Goal: Check status: Check status

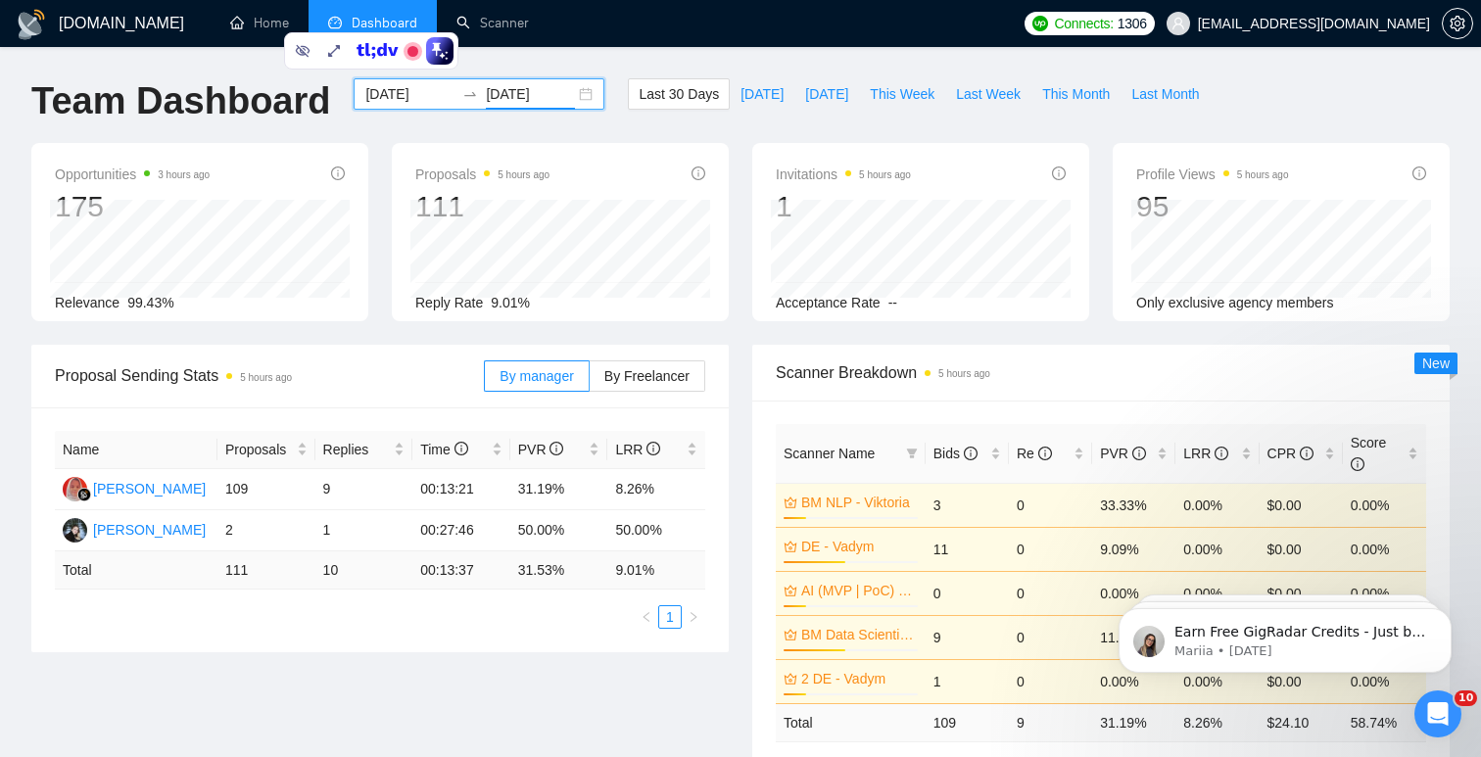
click at [508, 95] on input "[DATE]" at bounding box center [530, 94] width 89 height 22
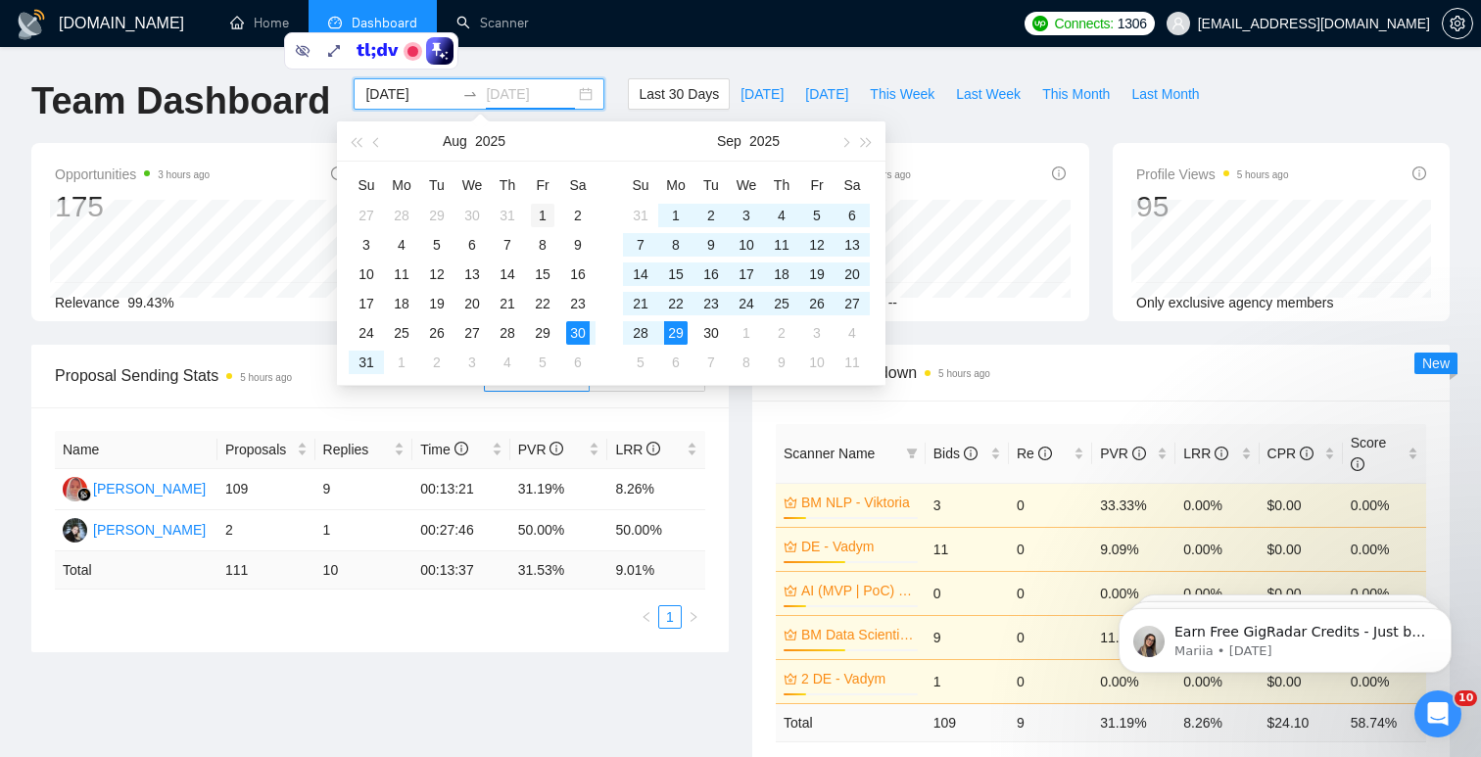
type input "[DATE]"
click at [537, 211] on div "1" at bounding box center [543, 216] width 24 height 24
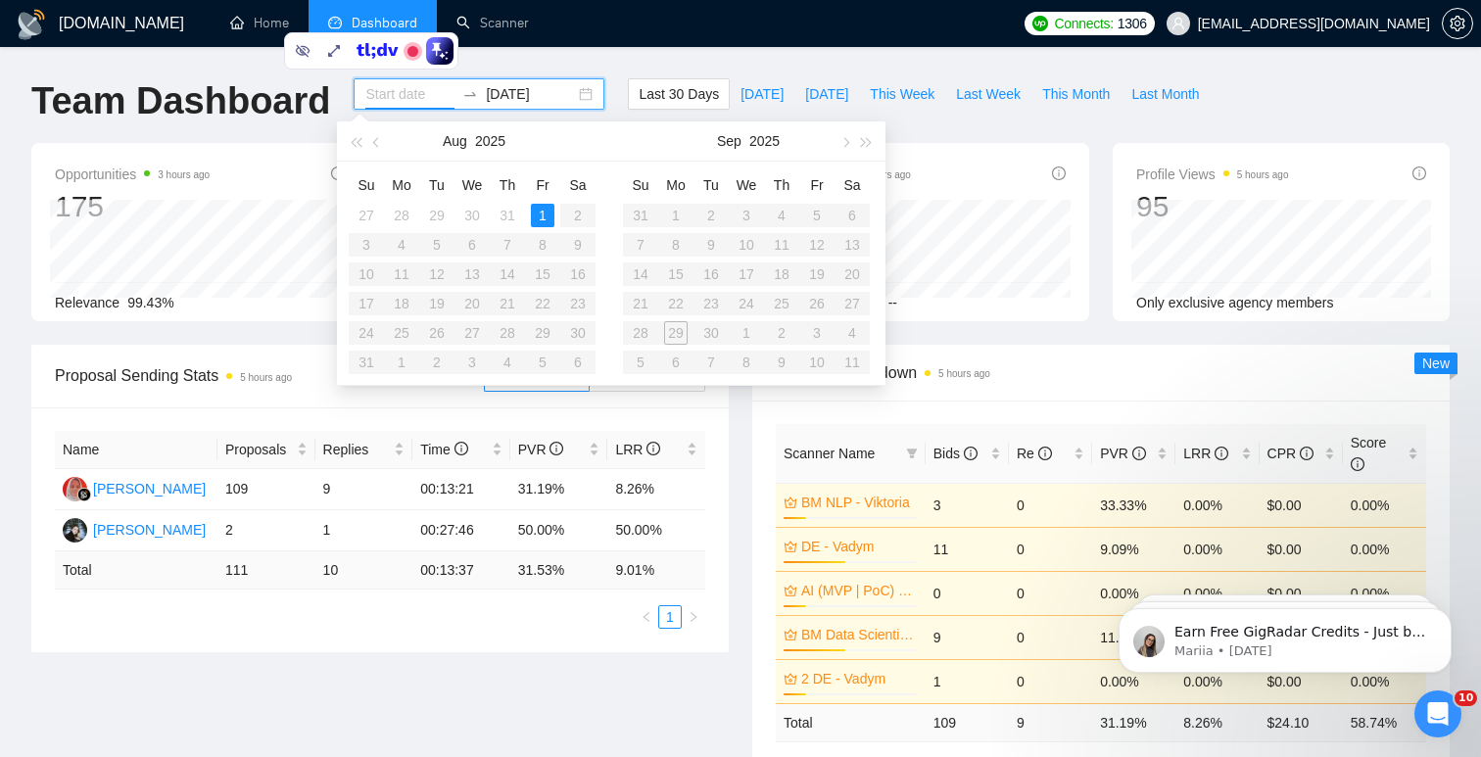
click at [674, 216] on table "Su Mo Tu We Th Fr Sa 31 1 2 3 4 5 6 7 8 9 10 11 12 13 14 15 16 17 18 19 20 21 2…" at bounding box center [746, 273] width 247 height 208
click at [847, 147] on button "button" at bounding box center [845, 140] width 22 height 39
click at [410, 94] on input at bounding box center [409, 94] width 89 height 22
click at [511, 95] on input "[DATE]" at bounding box center [530, 94] width 89 height 22
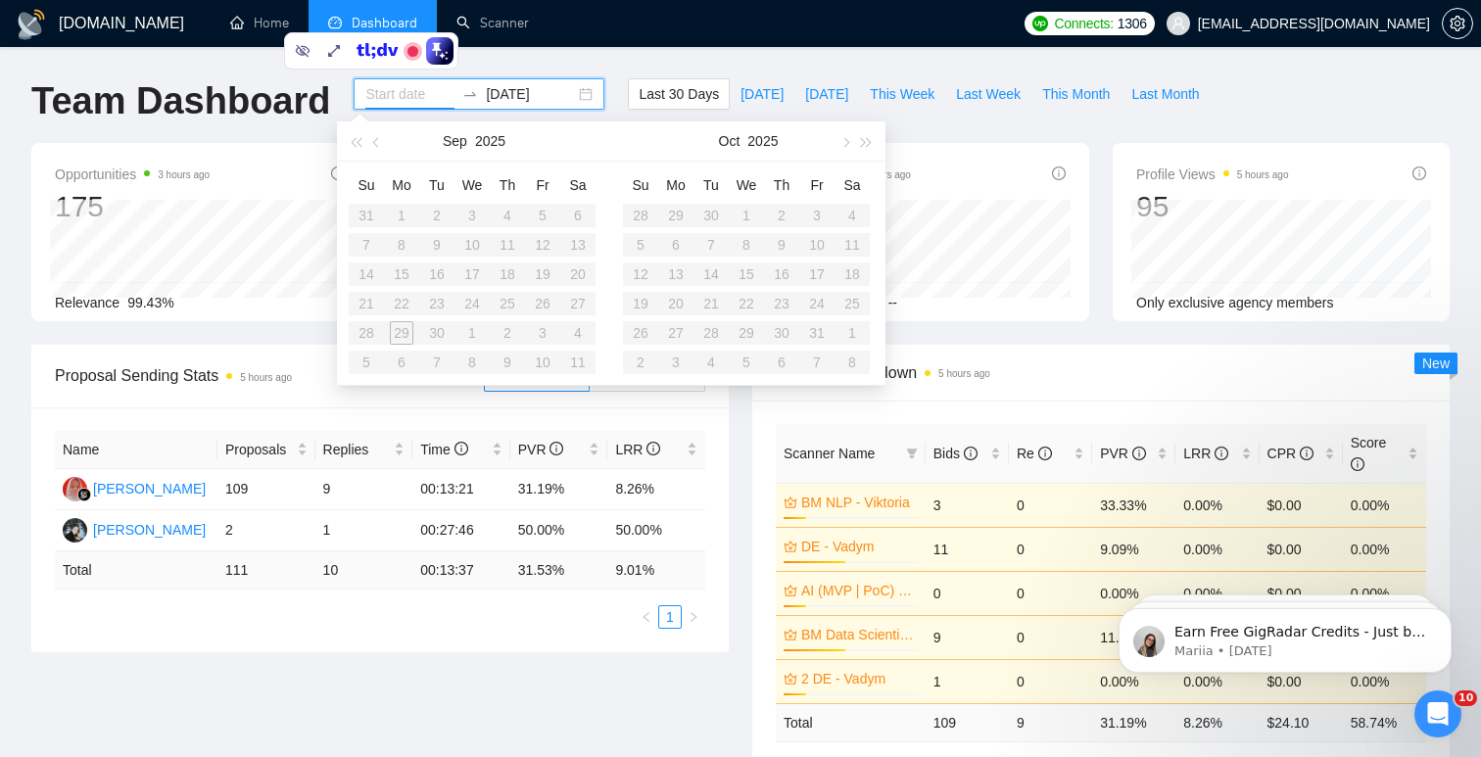
click at [383, 97] on input at bounding box center [409, 94] width 89 height 22
click at [511, 82] on div "[DATE]" at bounding box center [479, 93] width 251 height 31
click at [541, 99] on input "[DATE]" at bounding box center [530, 94] width 89 height 22
type input "[DATE]"
click at [713, 338] on div "30" at bounding box center [711, 333] width 24 height 24
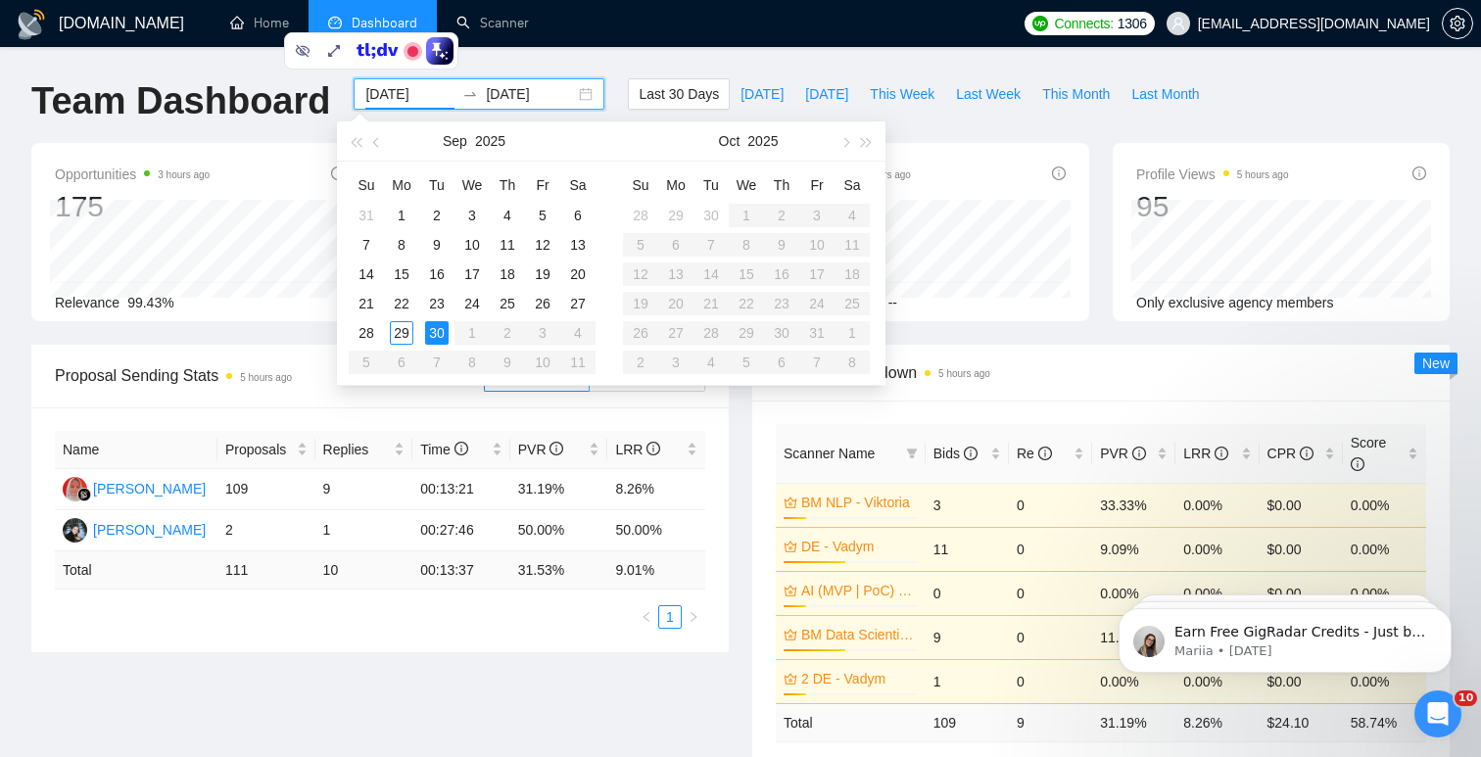
type input "[DATE]"
click at [395, 209] on div "1" at bounding box center [402, 216] width 24 height 24
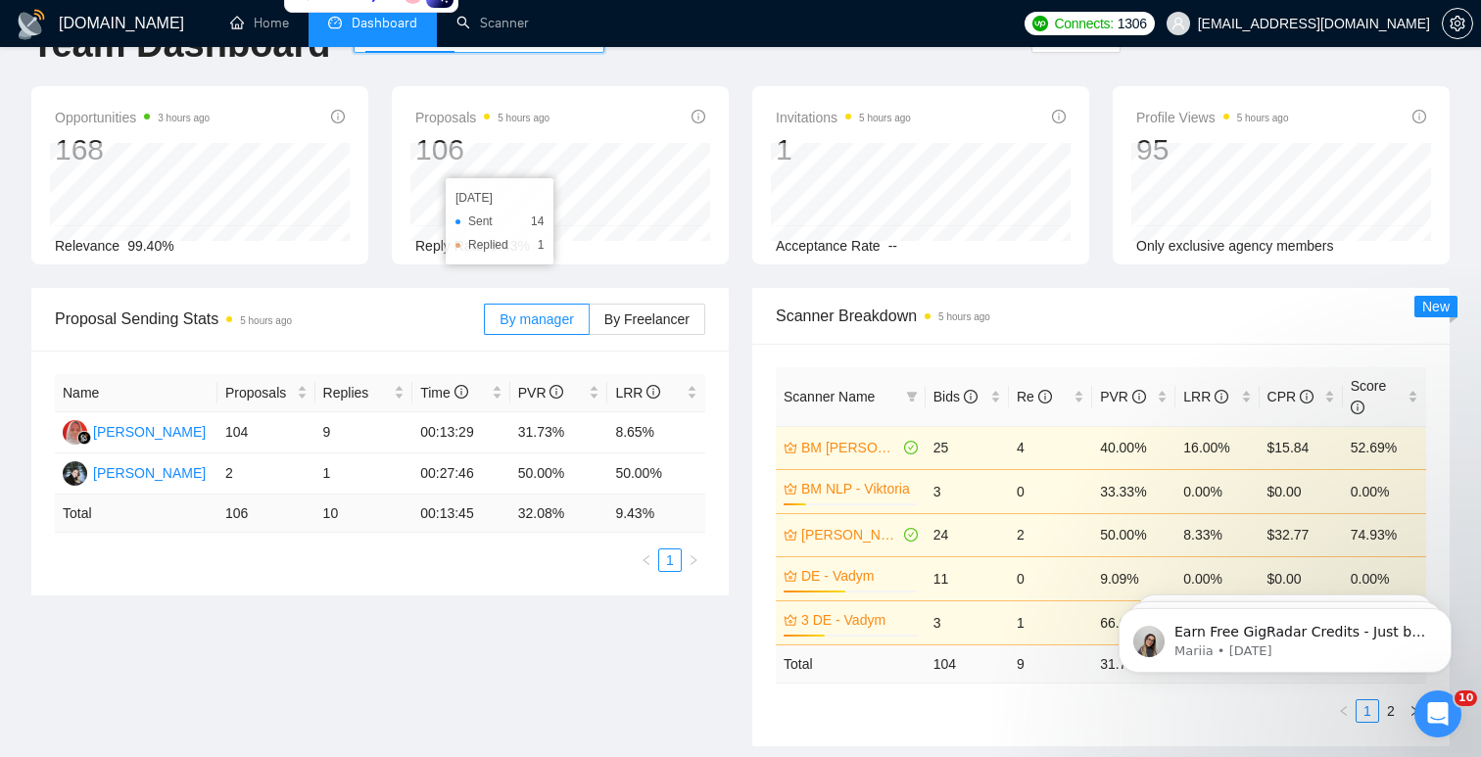
scroll to position [67, 0]
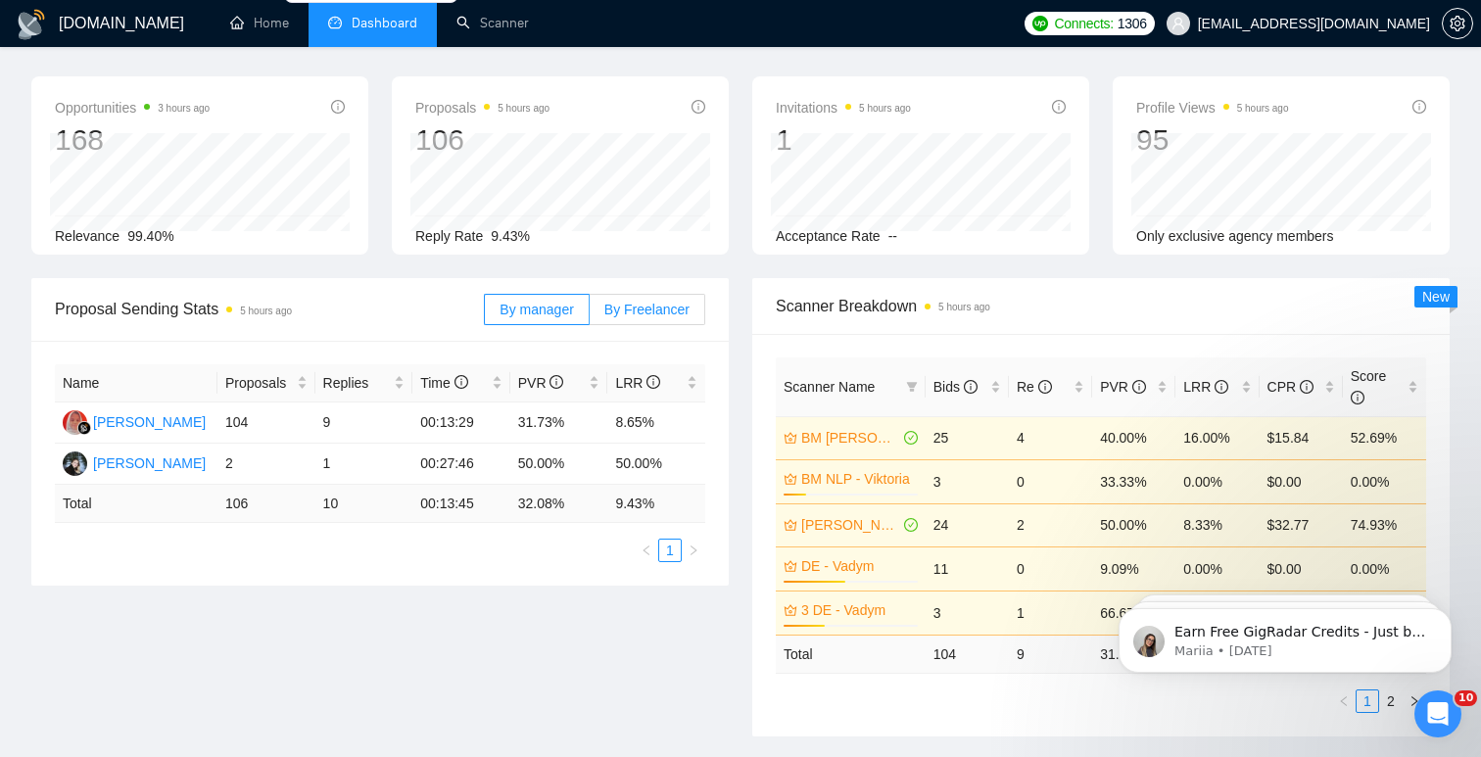
click at [620, 307] on span "By Freelancer" at bounding box center [646, 310] width 85 height 16
click at [590, 314] on input "By Freelancer" at bounding box center [590, 314] width 0 height 0
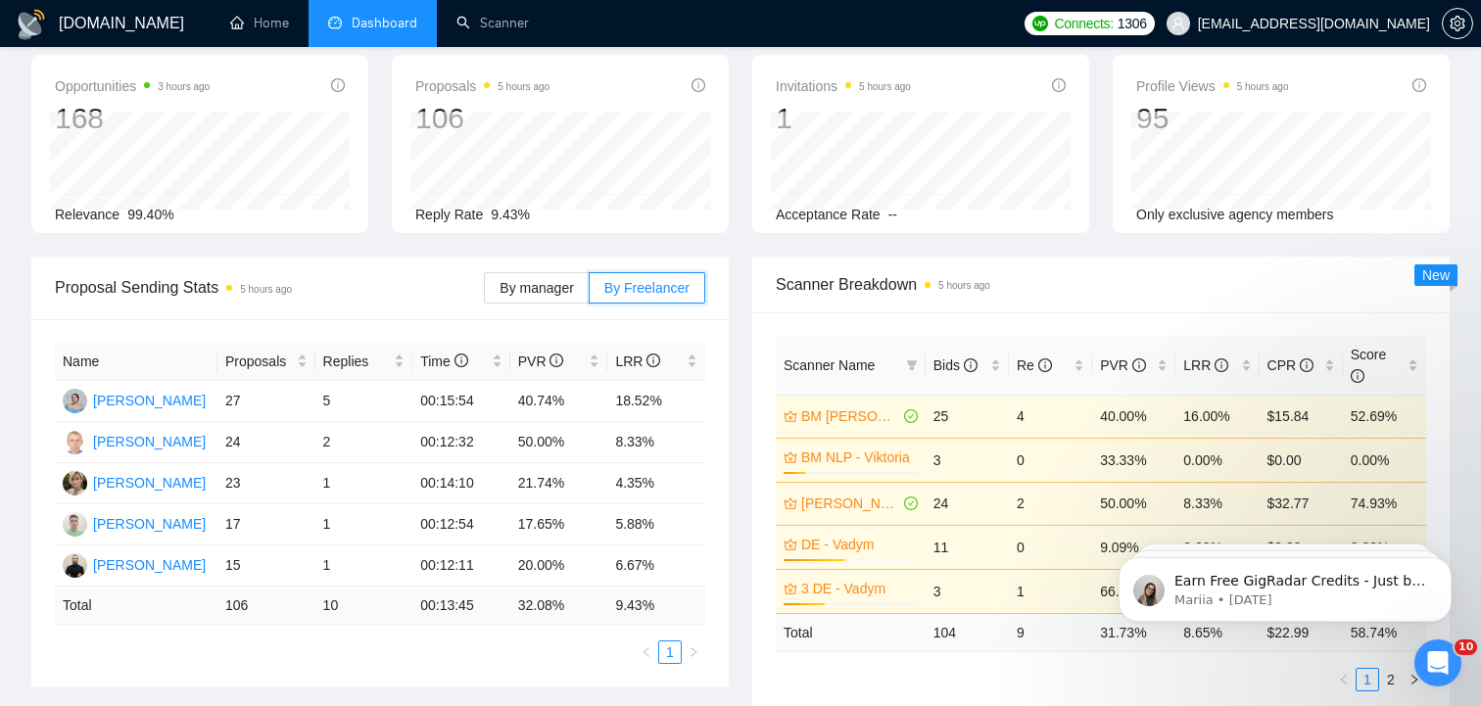
scroll to position [0, 0]
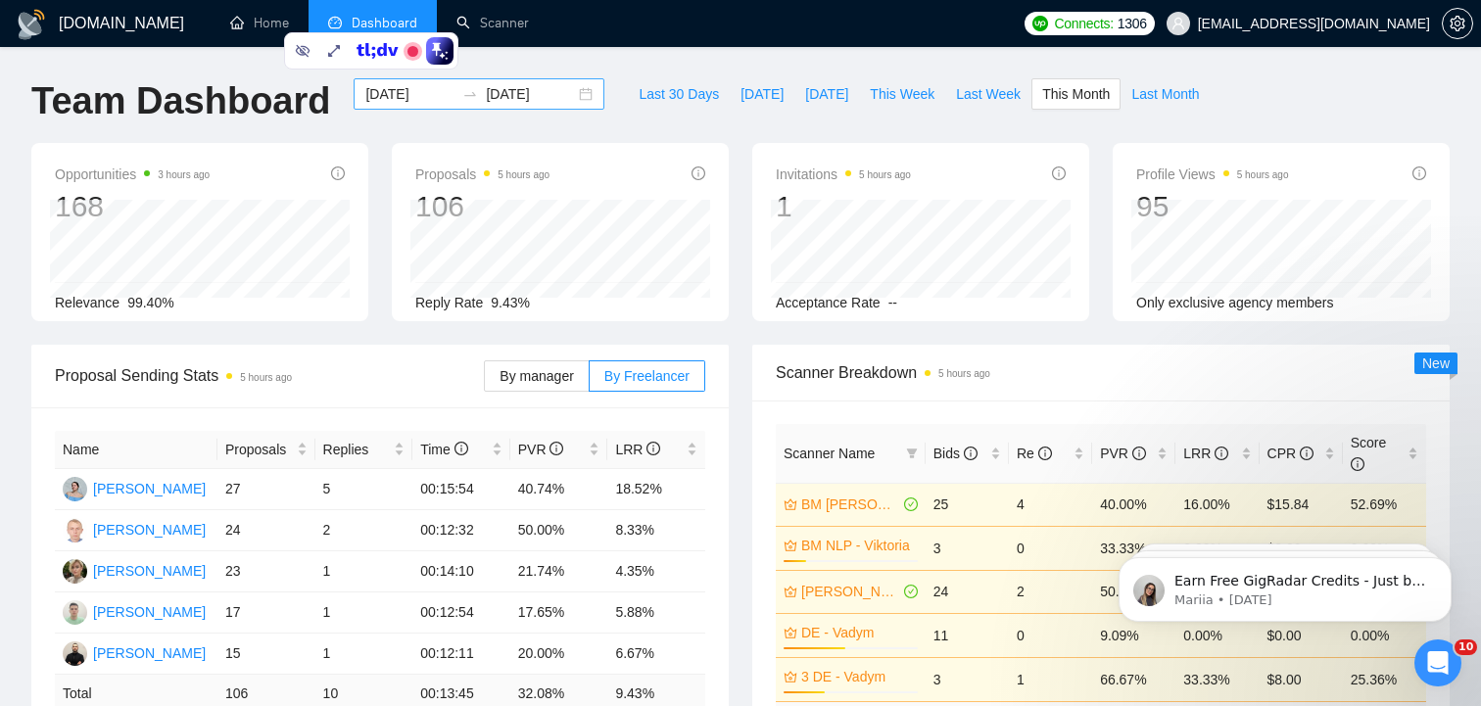
click at [514, 97] on input "[DATE]" at bounding box center [530, 94] width 89 height 22
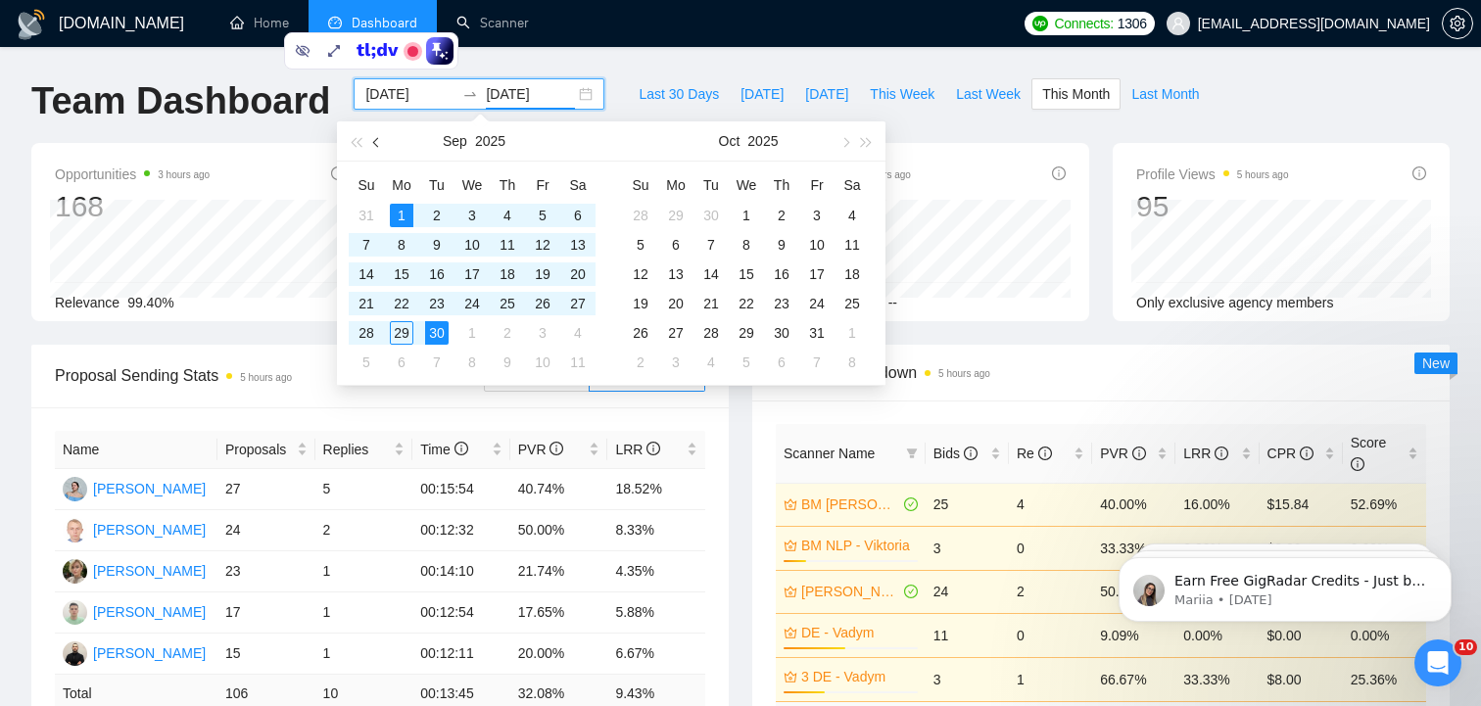
click at [378, 137] on span "button" at bounding box center [378, 142] width 10 height 10
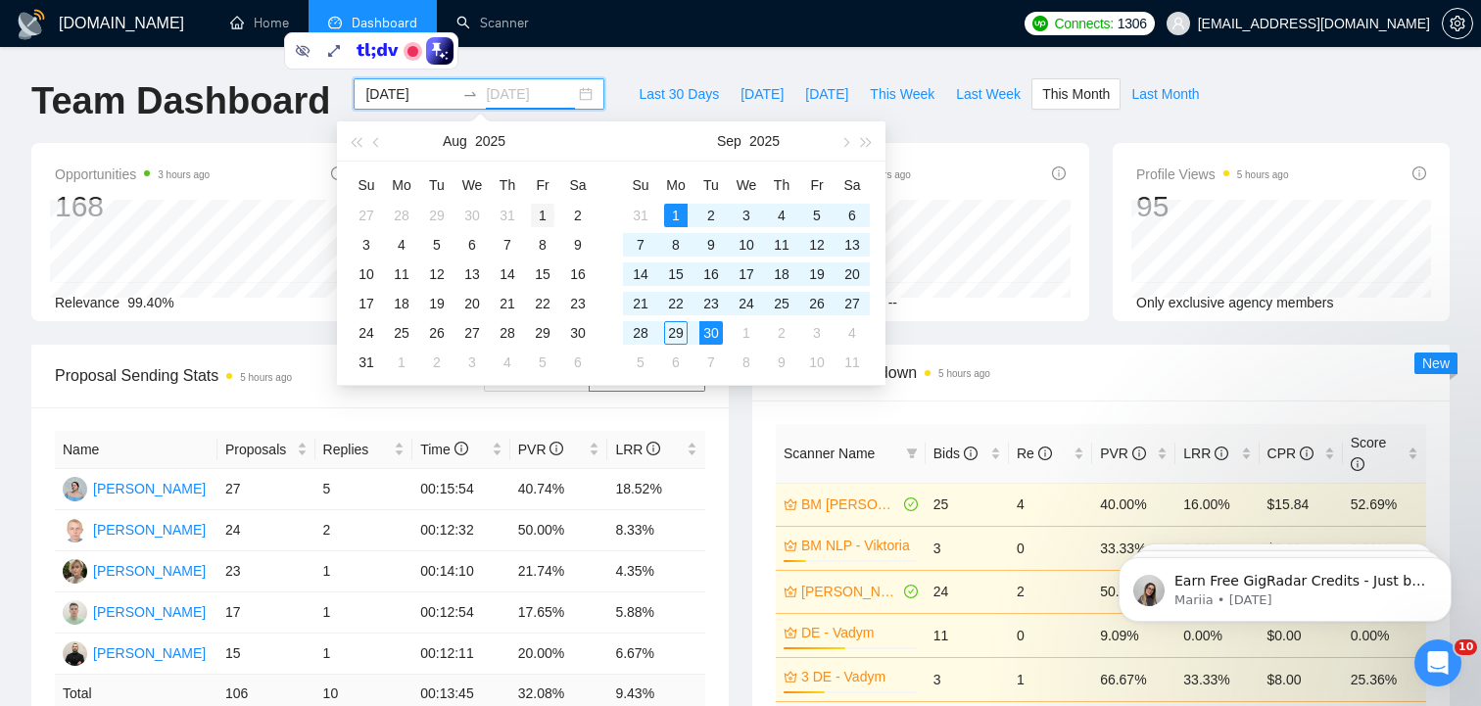
type input "[DATE]"
click at [547, 213] on div "1" at bounding box center [543, 216] width 24 height 24
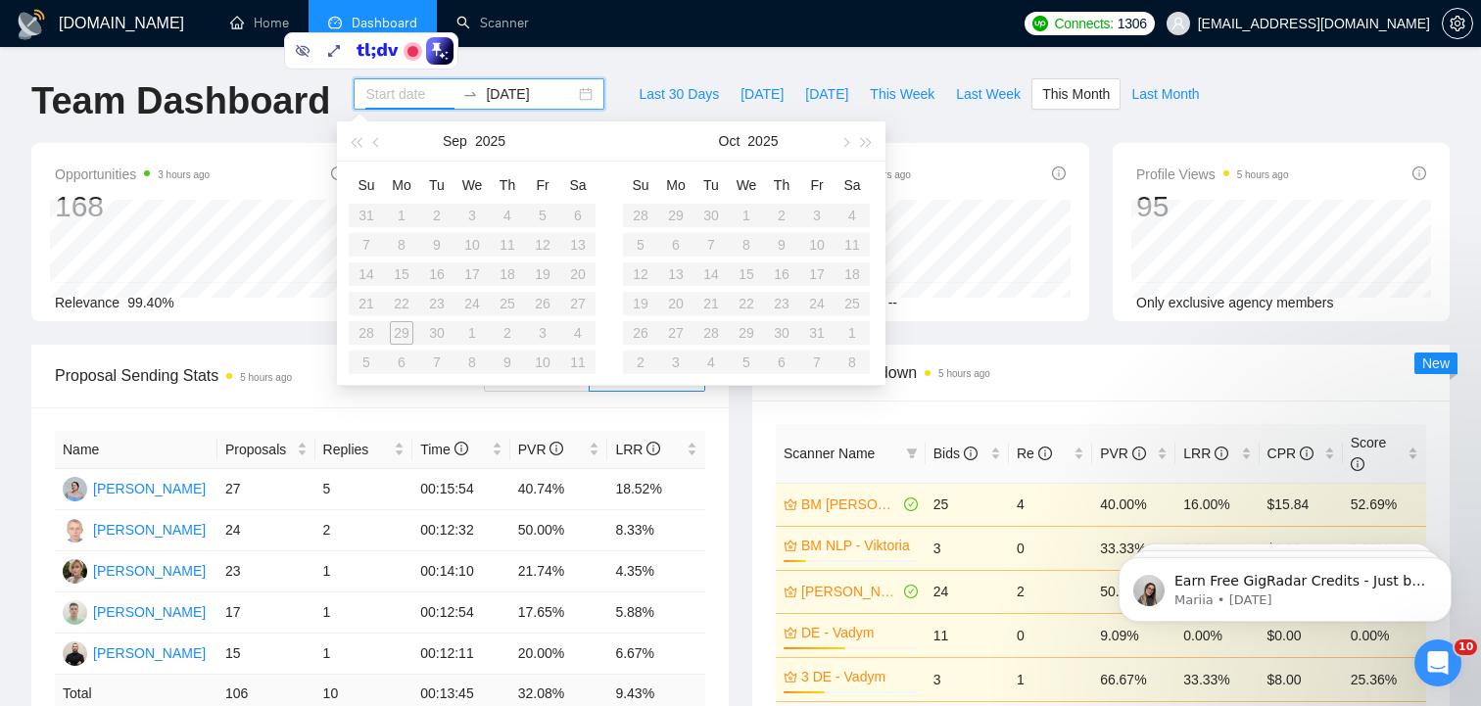
click at [396, 93] on input at bounding box center [409, 94] width 89 height 22
click at [528, 84] on input "[DATE]" at bounding box center [530, 94] width 89 height 22
click at [359, 81] on div "[DATE]" at bounding box center [479, 93] width 251 height 31
click at [373, 95] on input at bounding box center [409, 94] width 89 height 22
click at [508, 89] on input "[DATE]" at bounding box center [530, 94] width 89 height 22
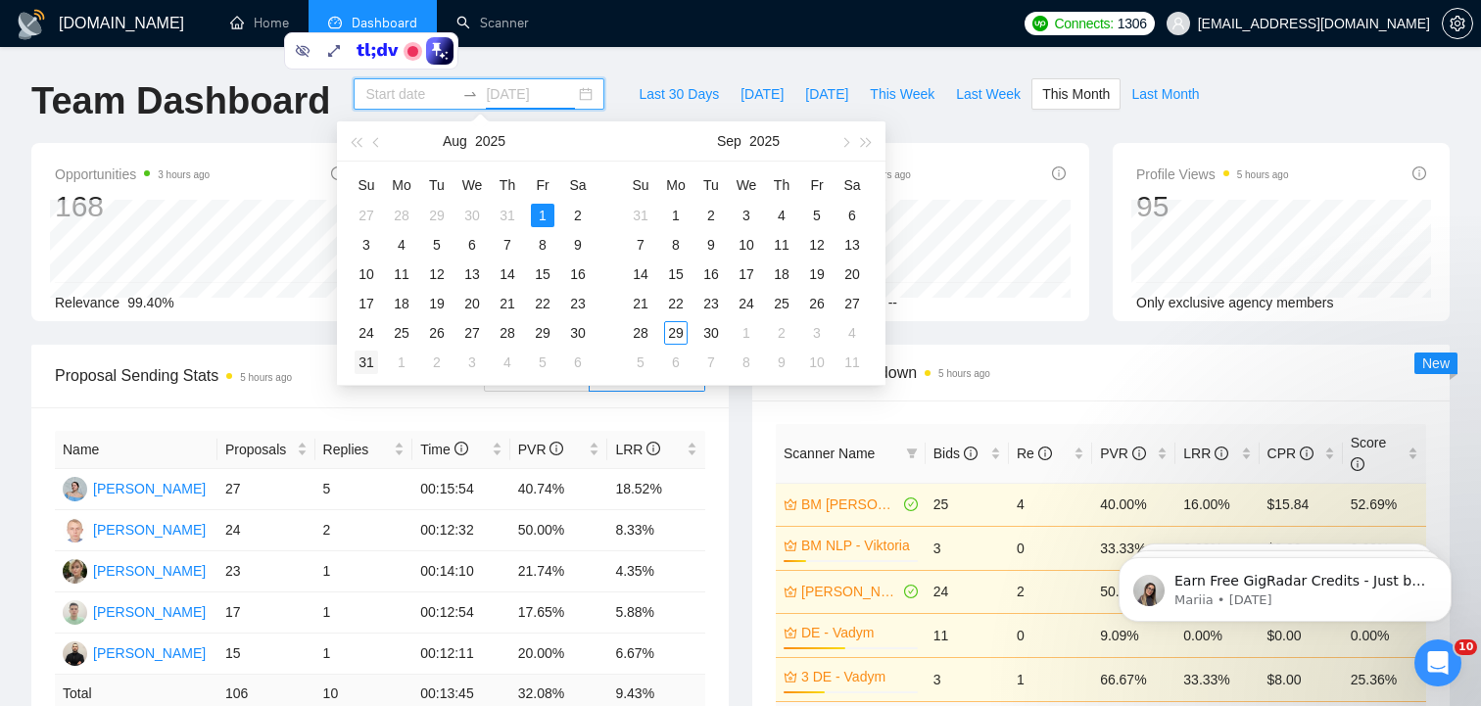
type input "[DATE]"
click at [359, 356] on div "31" at bounding box center [367, 363] width 24 height 24
click at [380, 148] on button "button" at bounding box center [377, 140] width 22 height 39
type input "[DATE]"
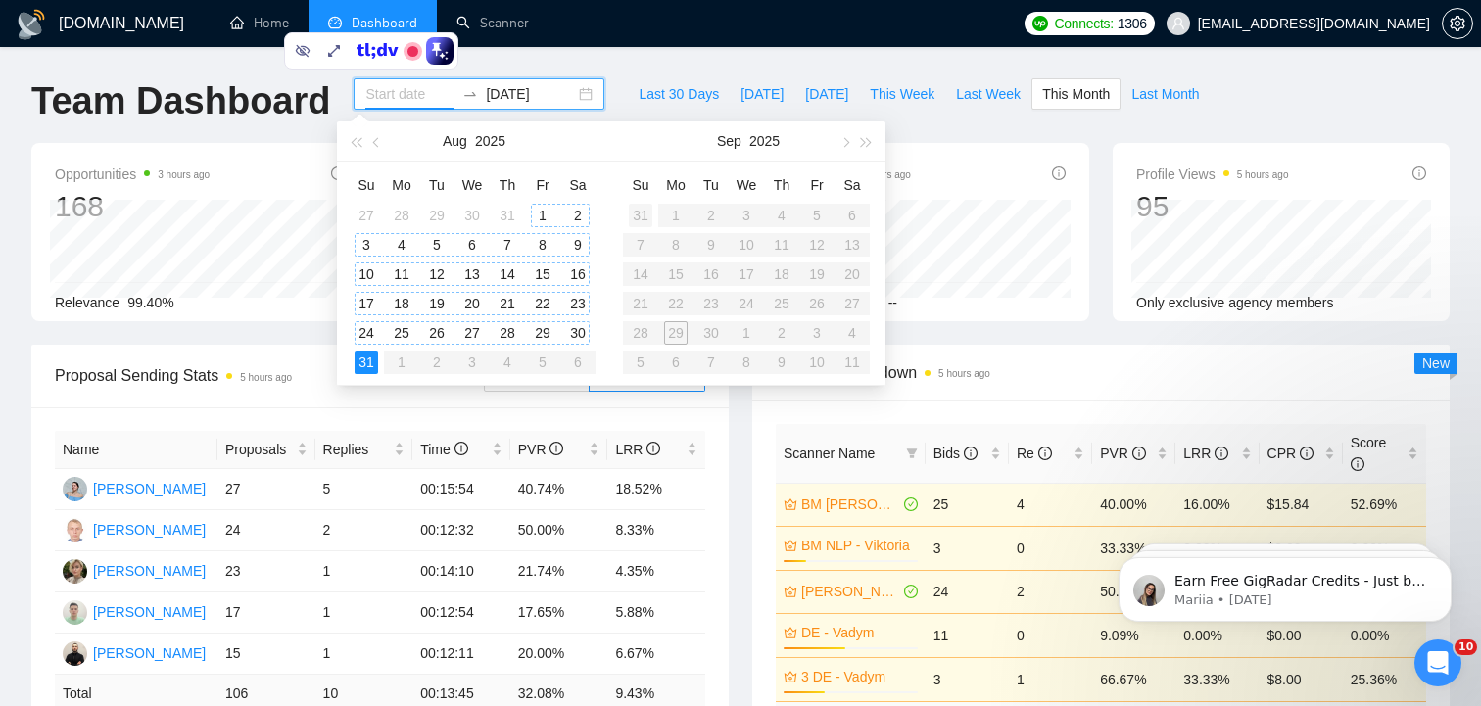
type input "[DATE]"
click at [542, 212] on div "1" at bounding box center [543, 216] width 24 height 24
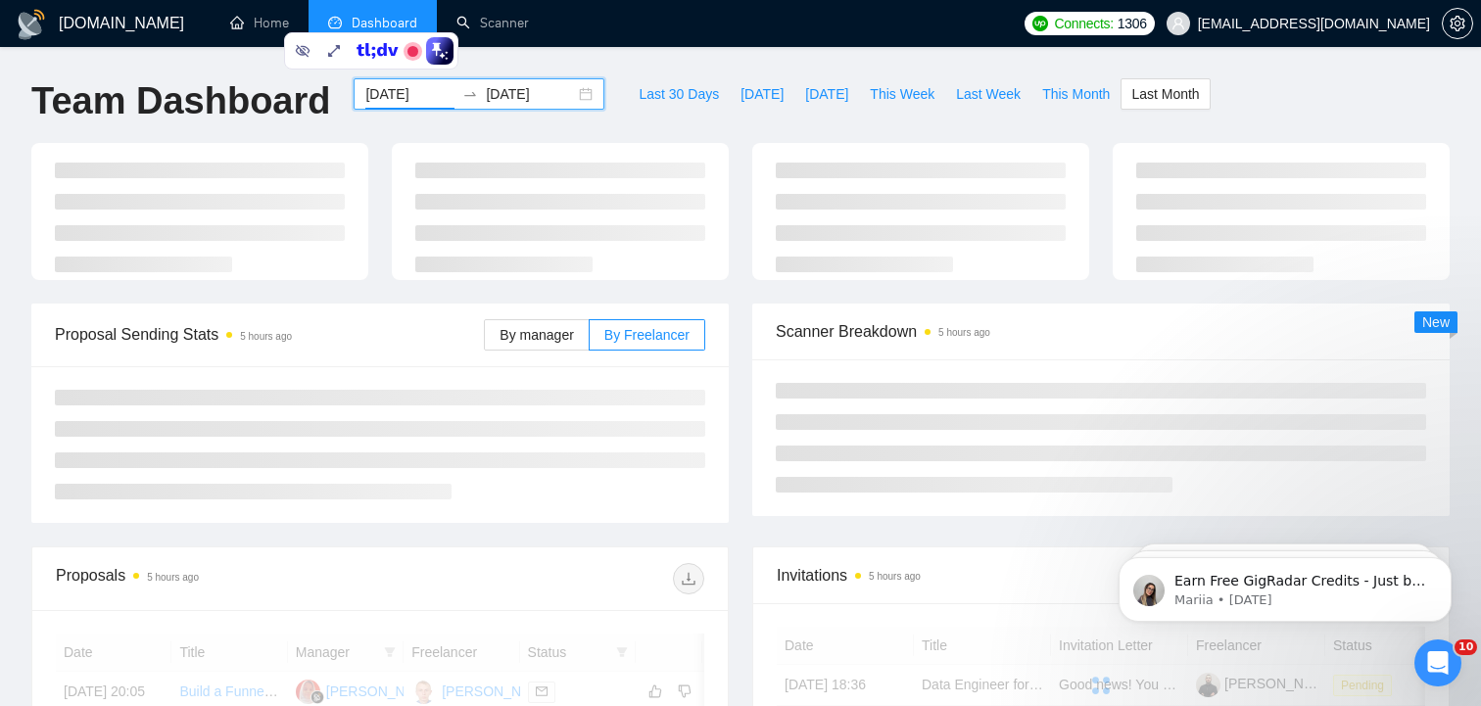
click at [616, 129] on div "Last 30 Days [DATE] [DATE] This Week Last Week This Month Last Month" at bounding box center [918, 110] width 605 height 65
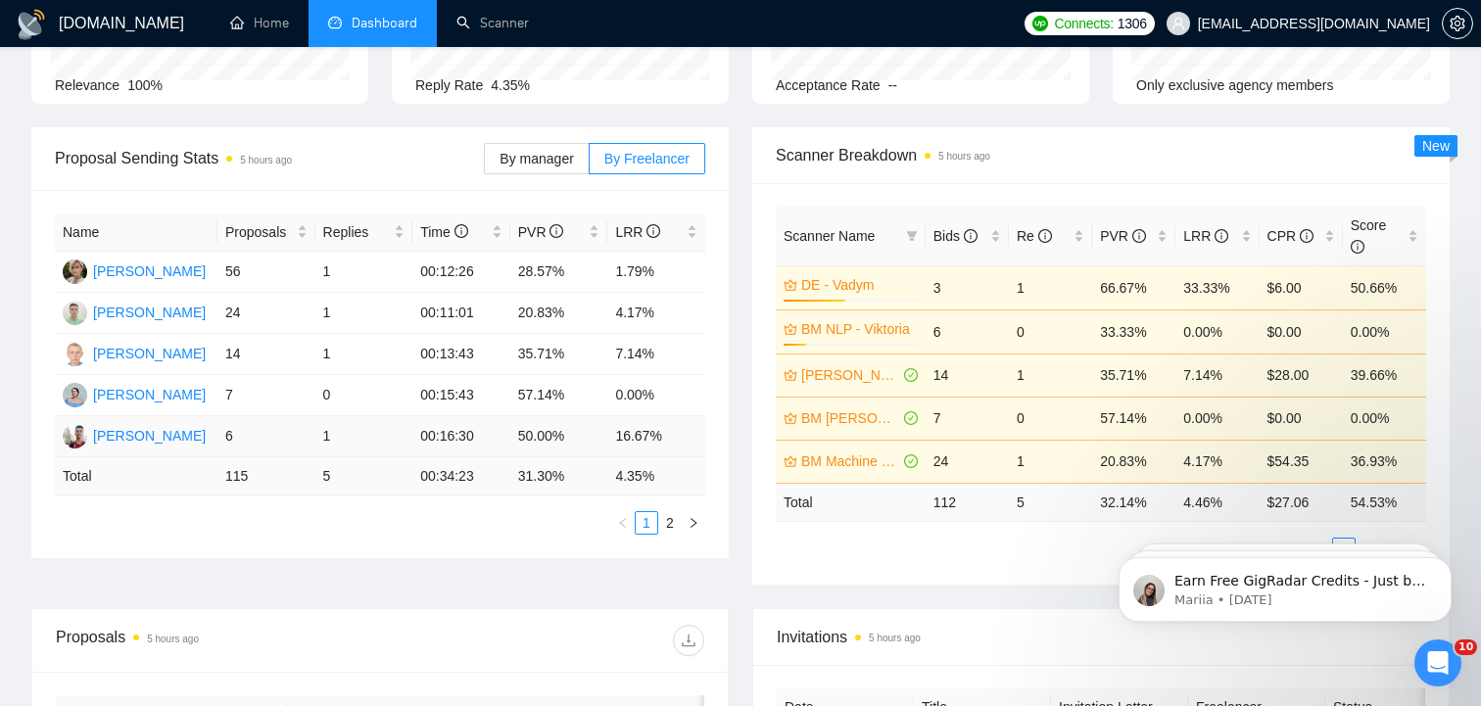
scroll to position [213, 0]
